Goal: Transaction & Acquisition: Purchase product/service

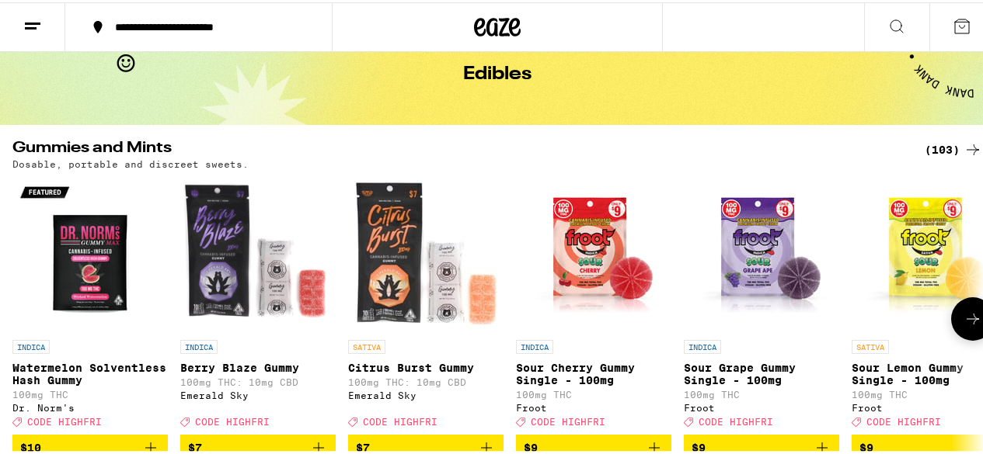
scroll to position [155, 0]
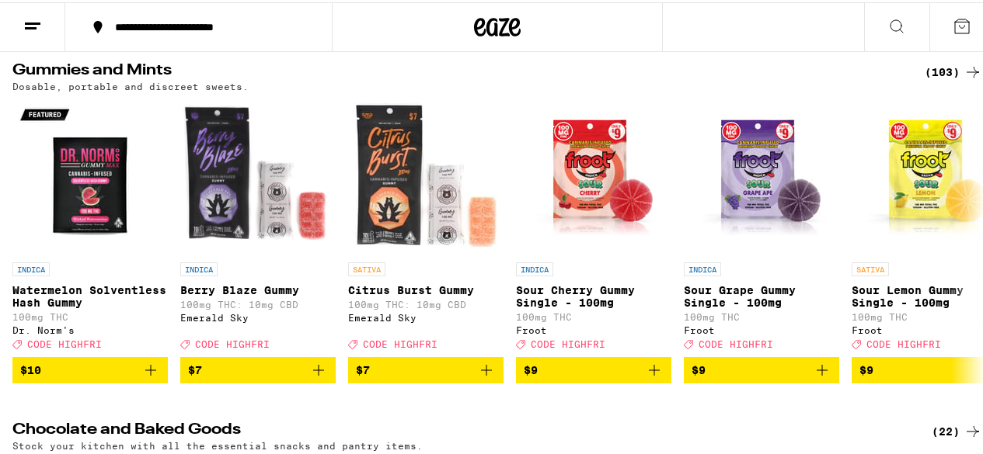
click at [474, 31] on icon at bounding box center [497, 25] width 47 height 28
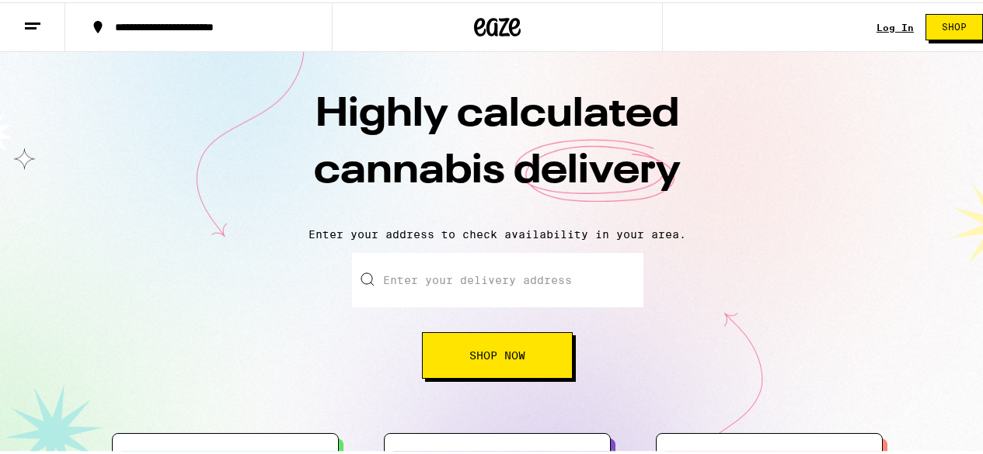
click at [21, 33] on button at bounding box center [32, 25] width 65 height 49
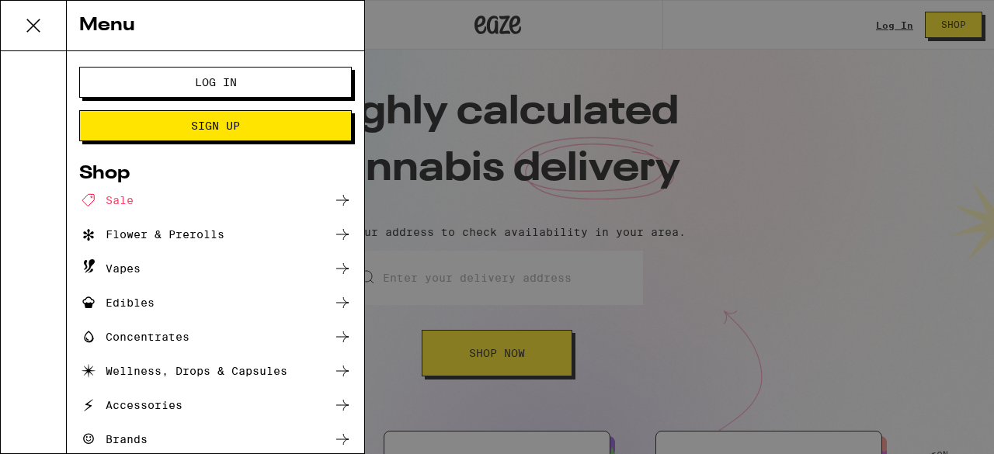
click at [938, 147] on div "Menu Log In Sign Up Shop Sale Flower & Prerolls Vapes Edibles Concentrates Well…" at bounding box center [497, 227] width 994 height 454
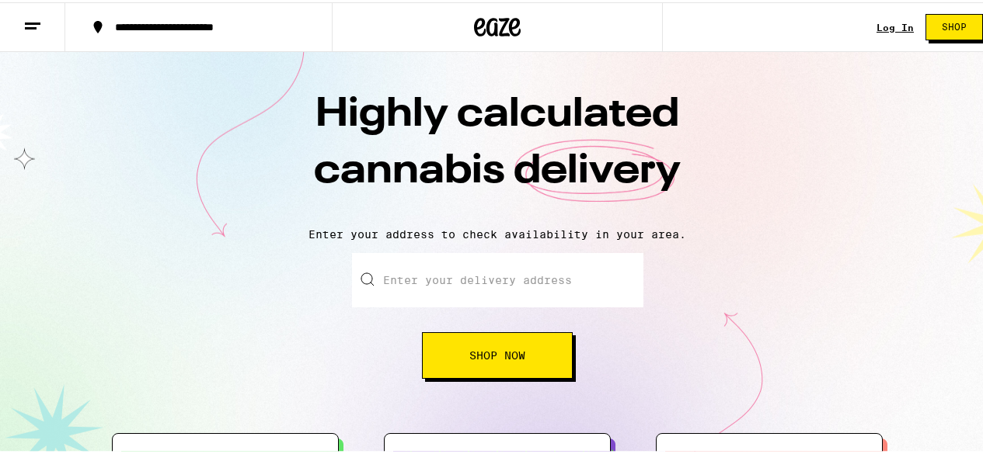
click at [942, 30] on span "Shop" at bounding box center [954, 24] width 25 height 9
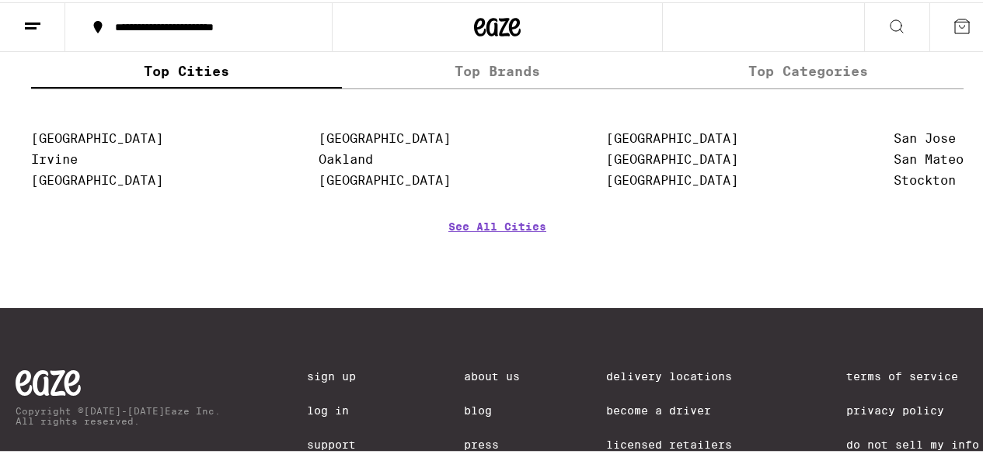
scroll to position [6526, 0]
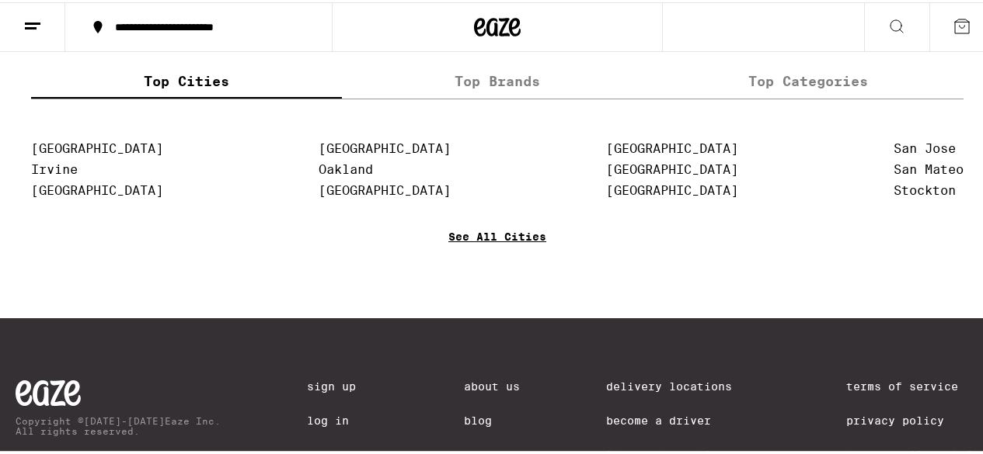
click at [503, 286] on link "See All Cities" at bounding box center [497, 256] width 98 height 57
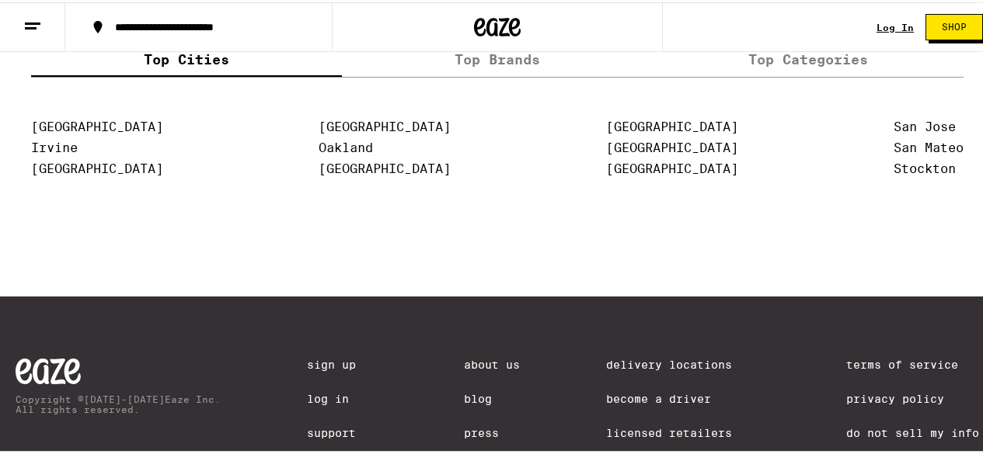
scroll to position [3341, 0]
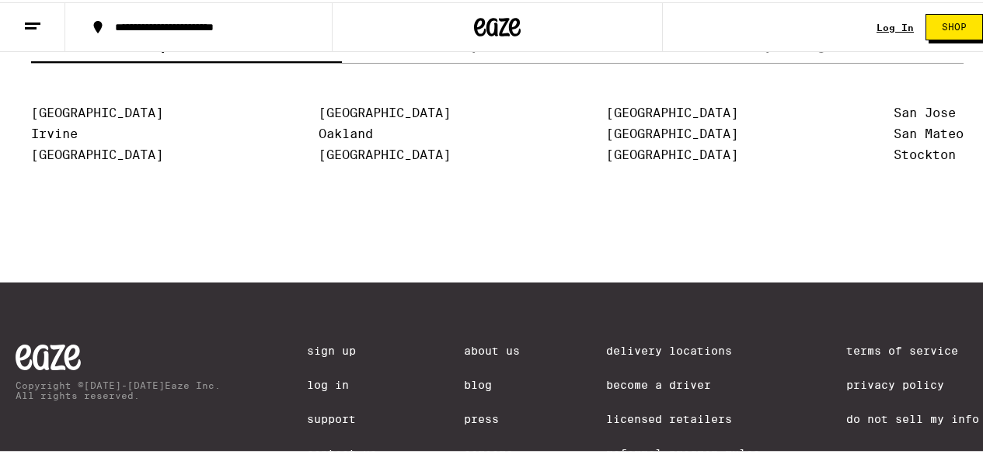
click at [613, 350] on link "Delivery Locations" at bounding box center [683, 349] width 154 height 12
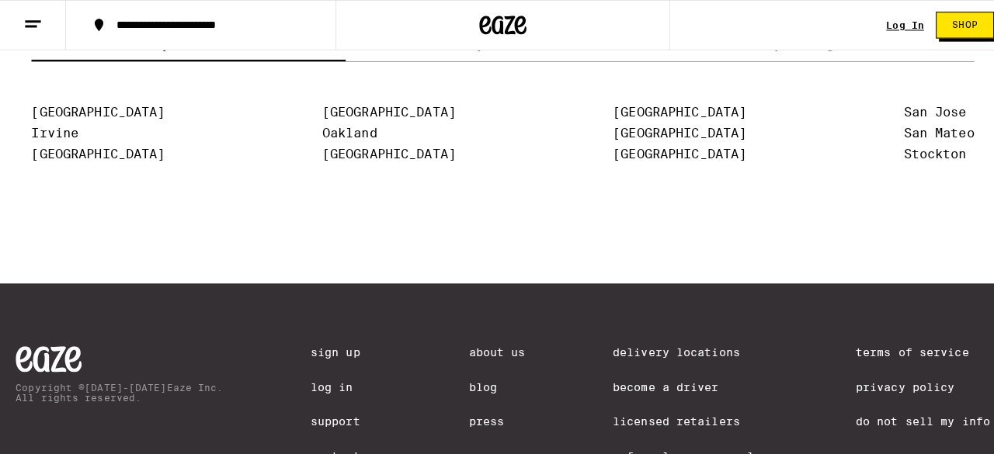
scroll to position [0, 0]
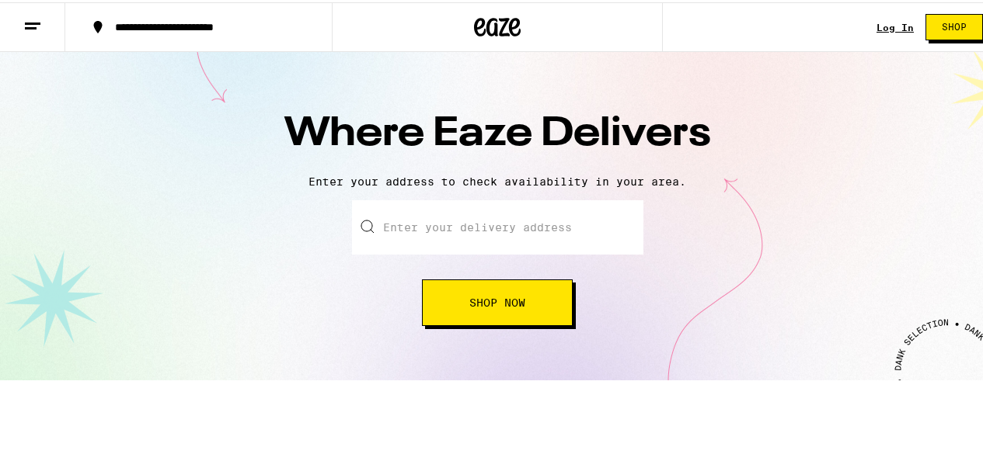
click at [534, 232] on input "text" at bounding box center [497, 225] width 291 height 54
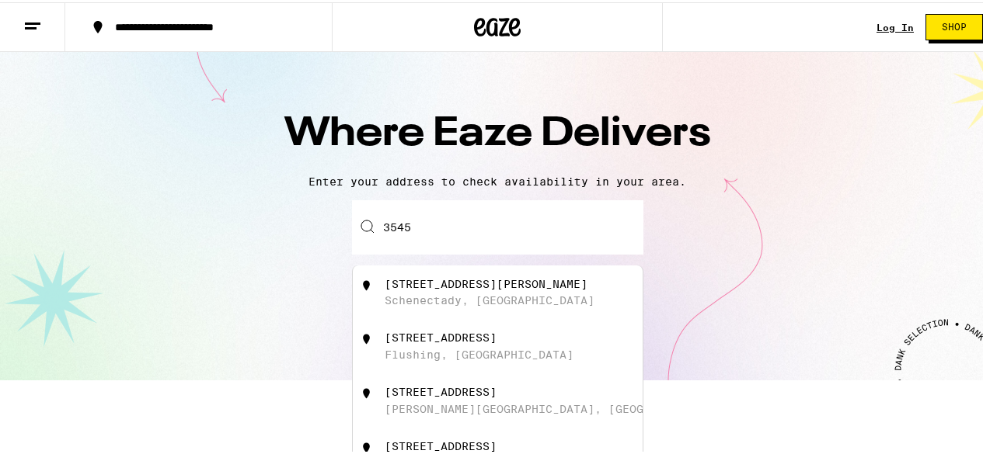
click at [493, 299] on div "[STREET_ADDRESS][PERSON_NAME]" at bounding box center [523, 291] width 277 height 30
type input "[STREET_ADDRESS][PERSON_NAME]"
